Goal: Task Accomplishment & Management: Use online tool/utility

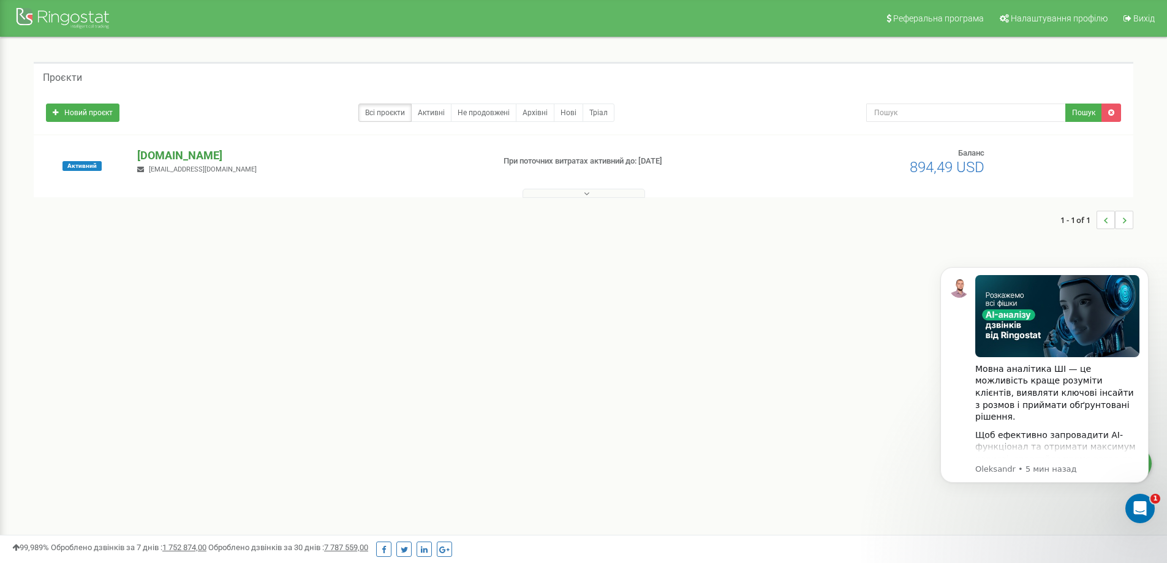
click at [150, 162] on p "[DOMAIN_NAME]" at bounding box center [310, 156] width 346 height 16
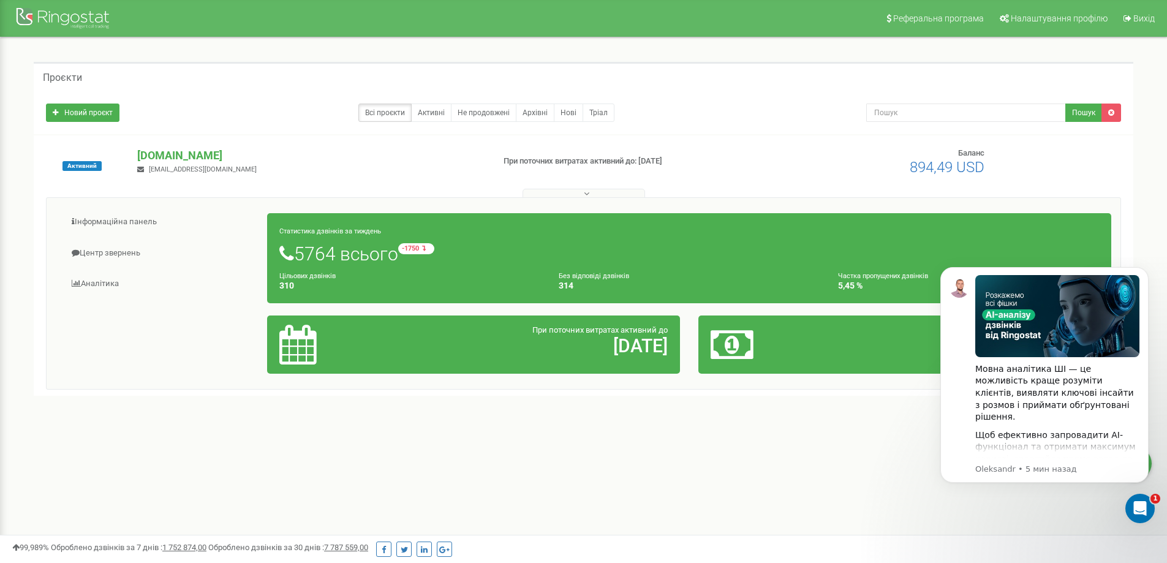
click at [145, 206] on div "Інформаційна панель Центр звернень Аналiтика Статистика дзвінків за тиждень" at bounding box center [583, 293] width 1075 height 192
click at [147, 216] on link "Інформаційна панель" at bounding box center [162, 222] width 212 height 30
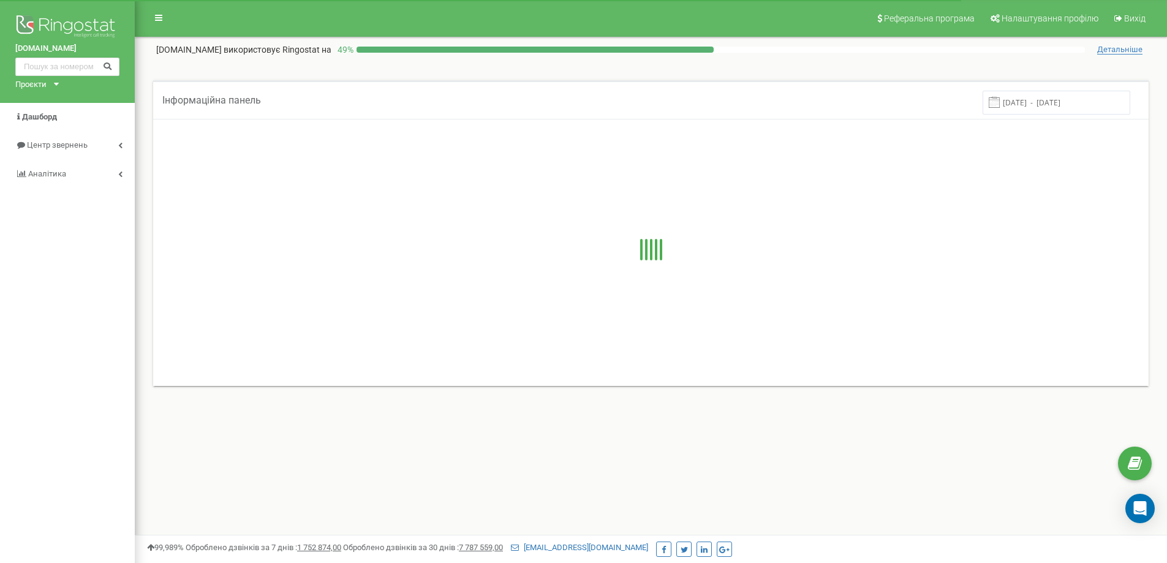
click at [81, 145] on span "Центр звернень" at bounding box center [57, 144] width 61 height 9
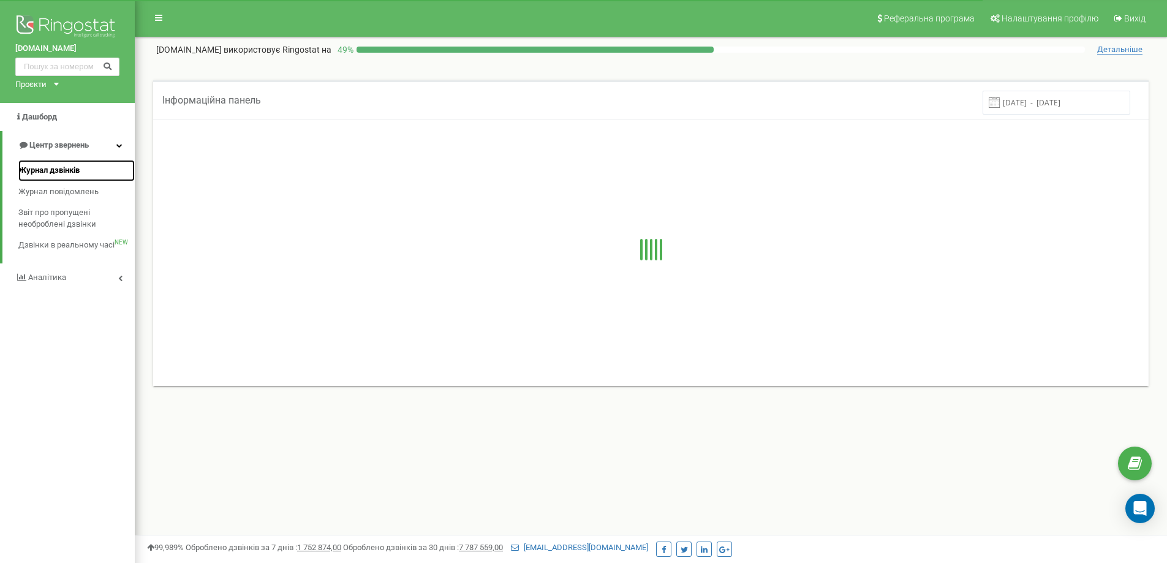
click at [81, 164] on link "Журнал дзвінків" at bounding box center [76, 170] width 116 height 21
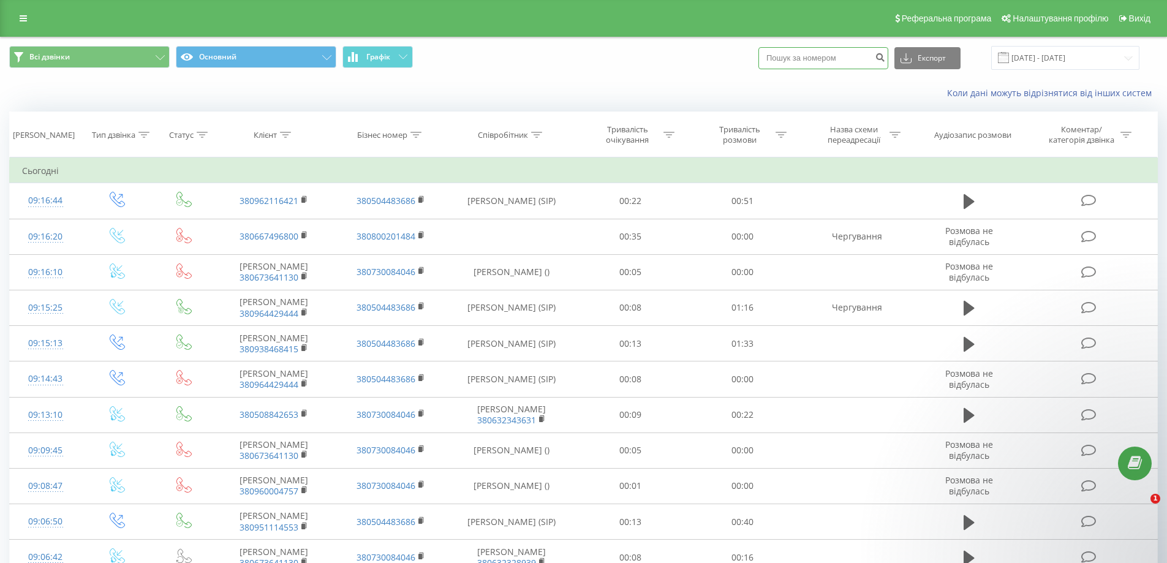
click at [781, 58] on input at bounding box center [824, 58] width 130 height 22
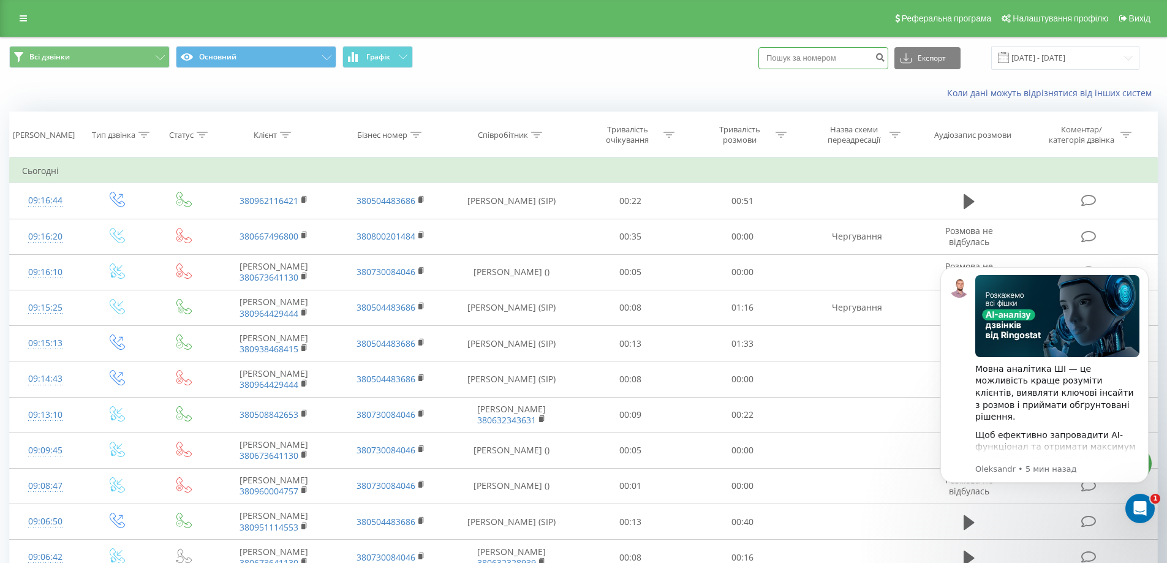
paste input "380631556073"
type input "380631556073"
click at [885, 55] on icon "submit" at bounding box center [880, 55] width 10 height 7
